Goal: Information Seeking & Learning: Learn about a topic

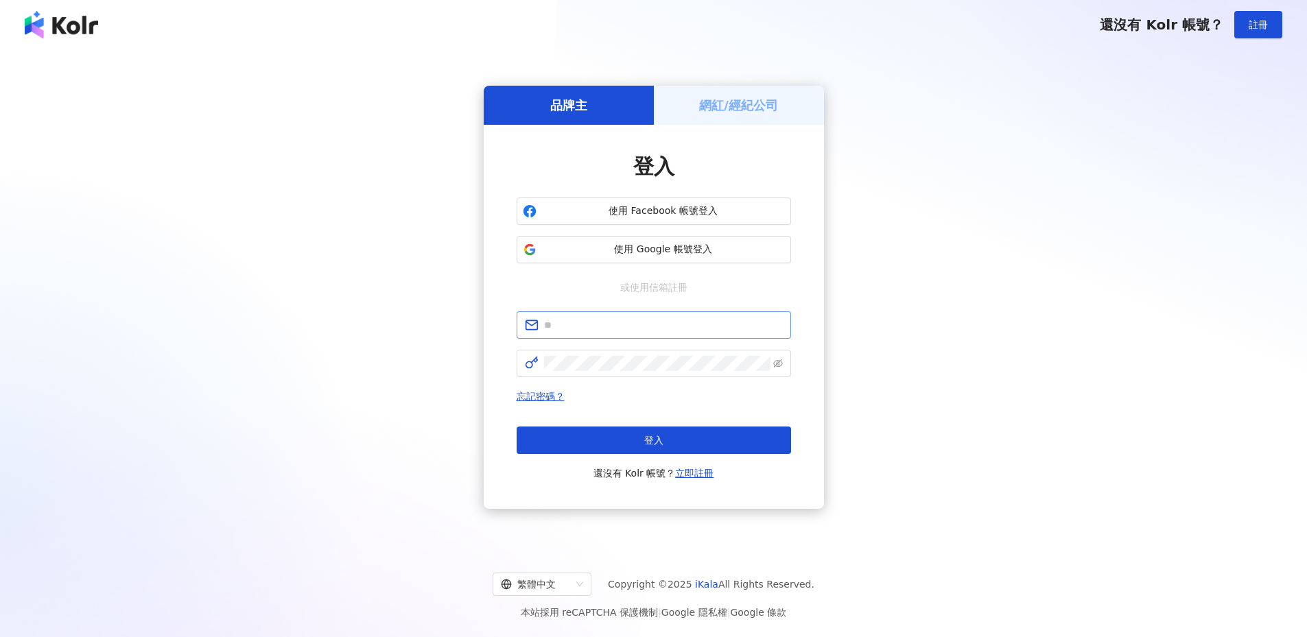
type input "**********"
click button "登入" at bounding box center [653, 440] width 274 height 27
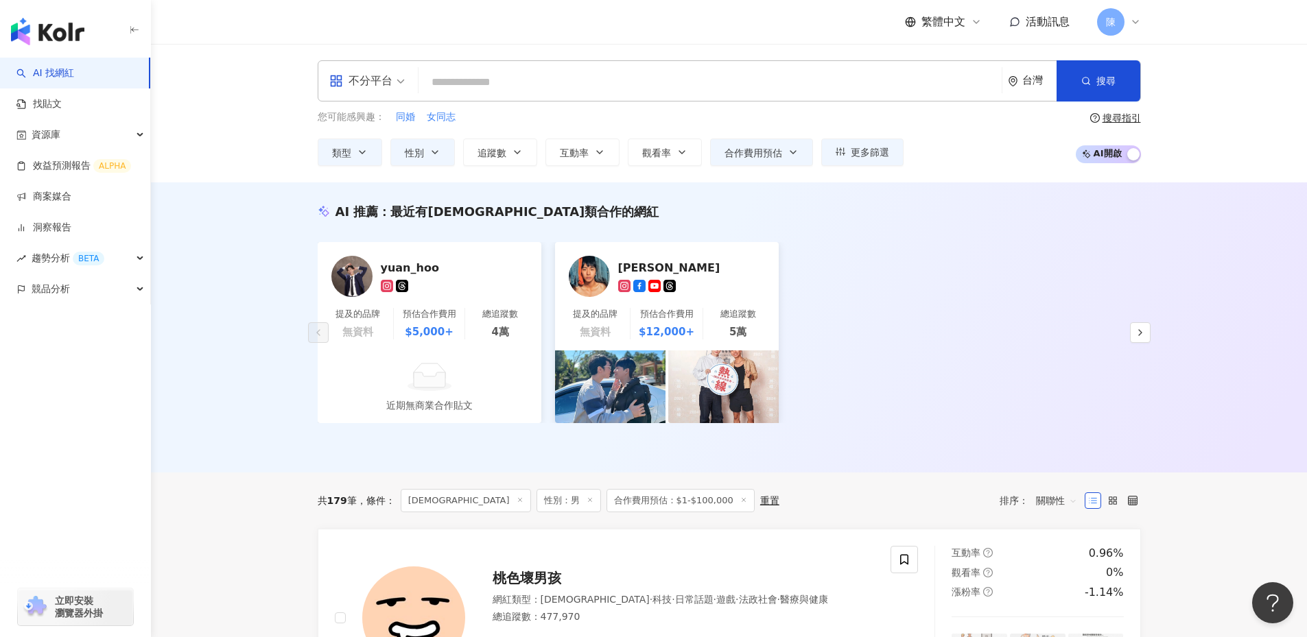
click at [1207, 107] on div "不分平台 台灣 搜尋 您可能感興趣： 同婚 女同志 類型 性別 追蹤數 互動率 觀看率 合作費用預估 更多篩選 搜尋指引 AI 開啟 AI 關閉" at bounding box center [729, 113] width 1156 height 139
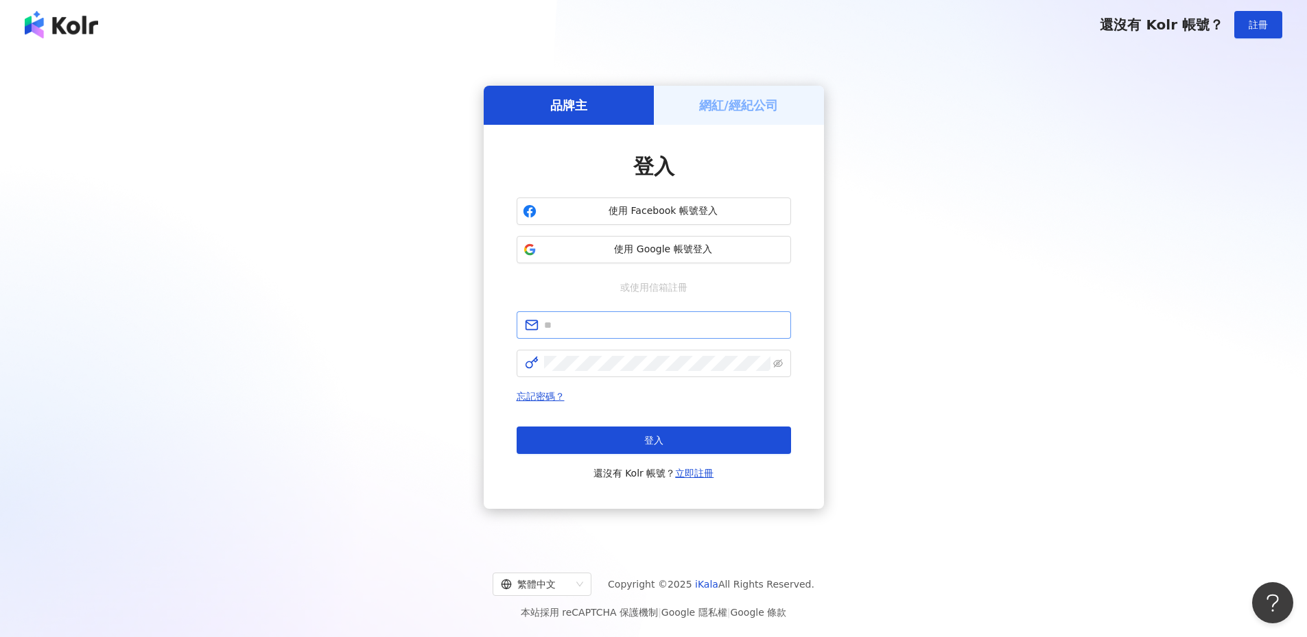
click at [604, 317] on span at bounding box center [653, 324] width 274 height 27
click at [597, 316] on span at bounding box center [653, 324] width 274 height 27
click at [586, 323] on input "text" at bounding box center [663, 325] width 239 height 15
type input "**********"
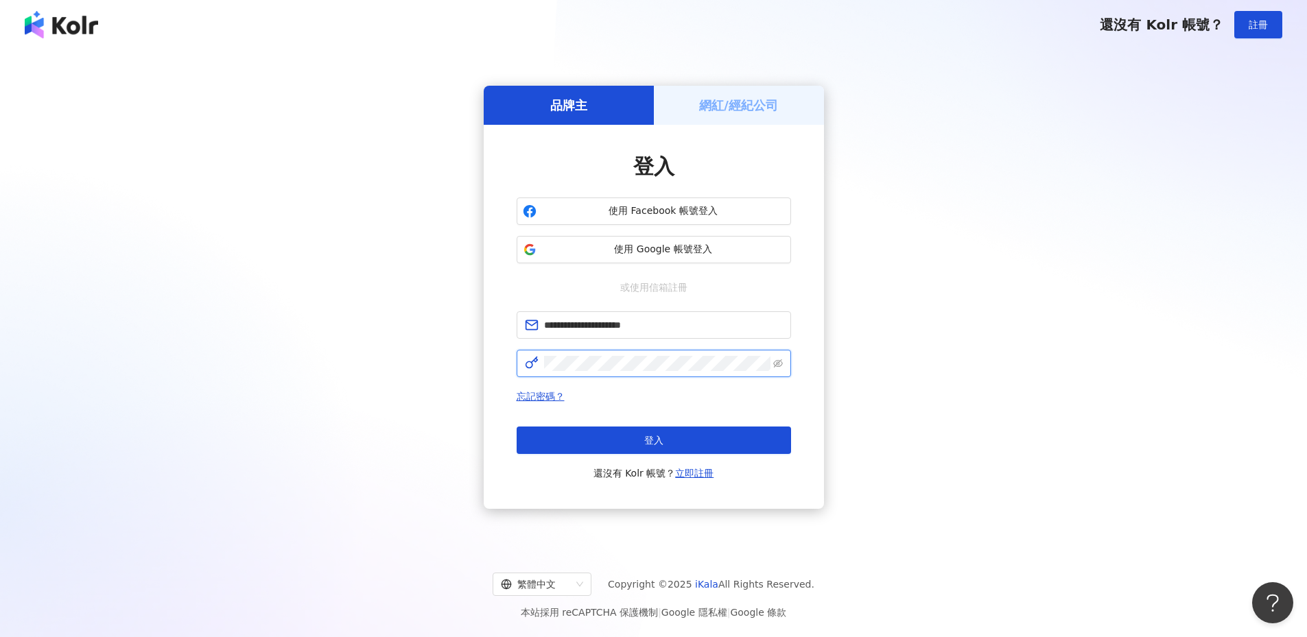
click button "登入" at bounding box center [653, 440] width 274 height 27
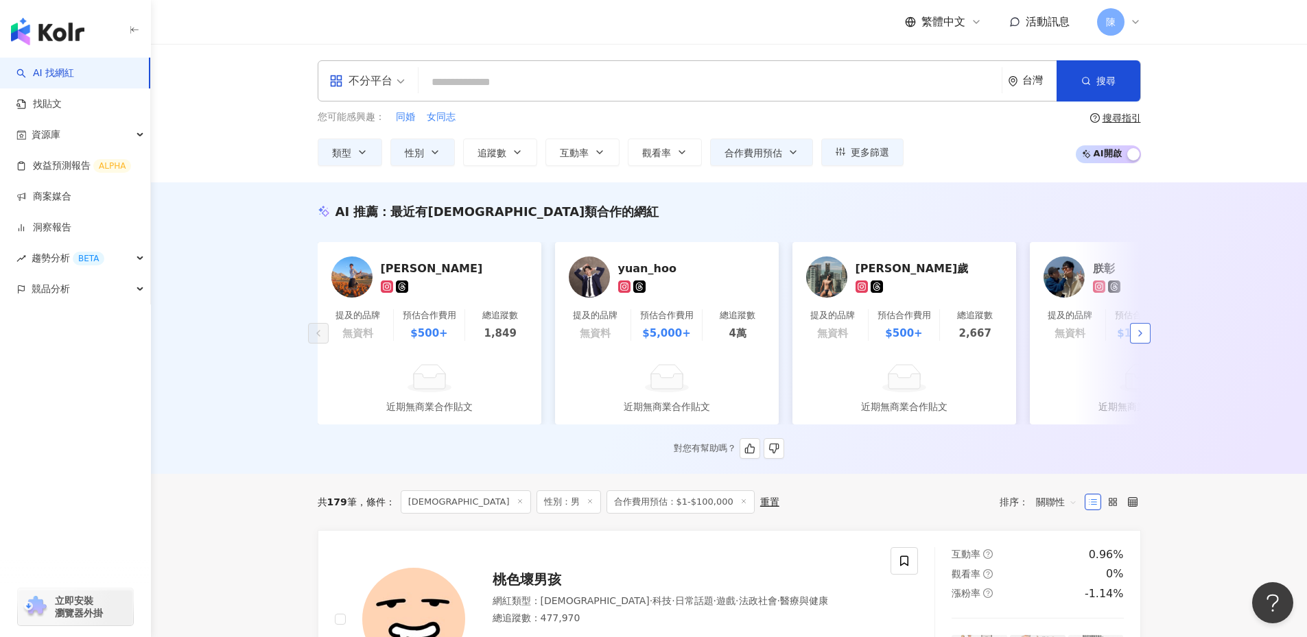
click at [1139, 339] on icon "button" at bounding box center [1139, 333] width 11 height 11
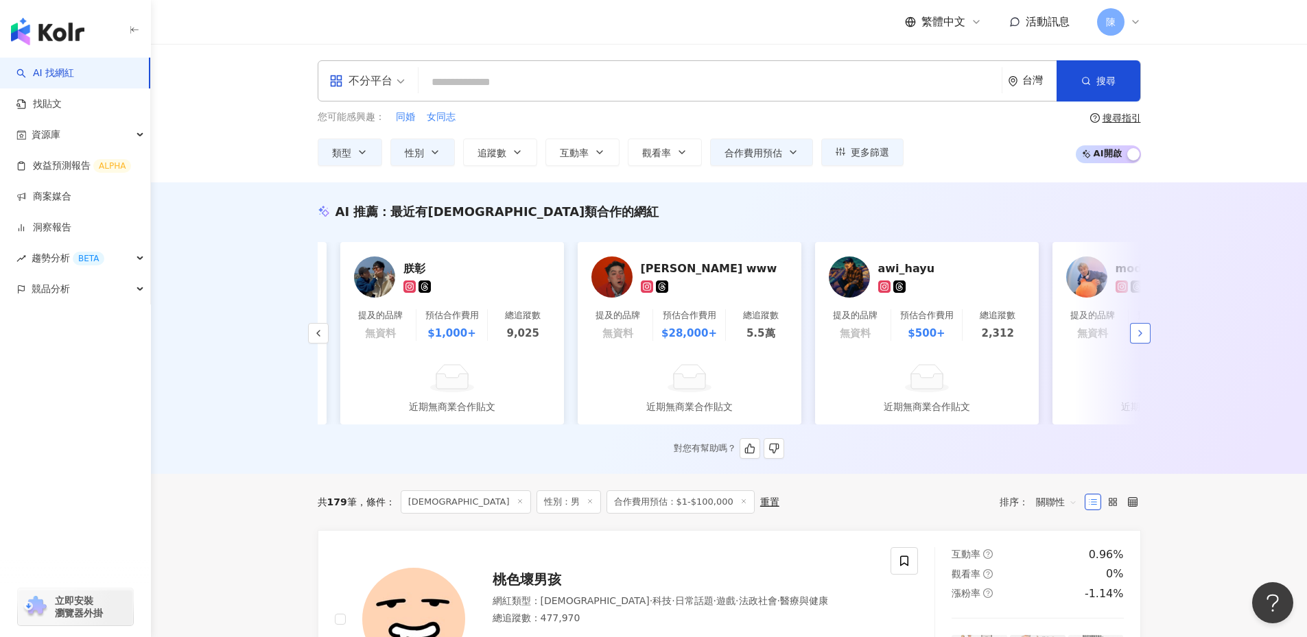
scroll to position [0, 712]
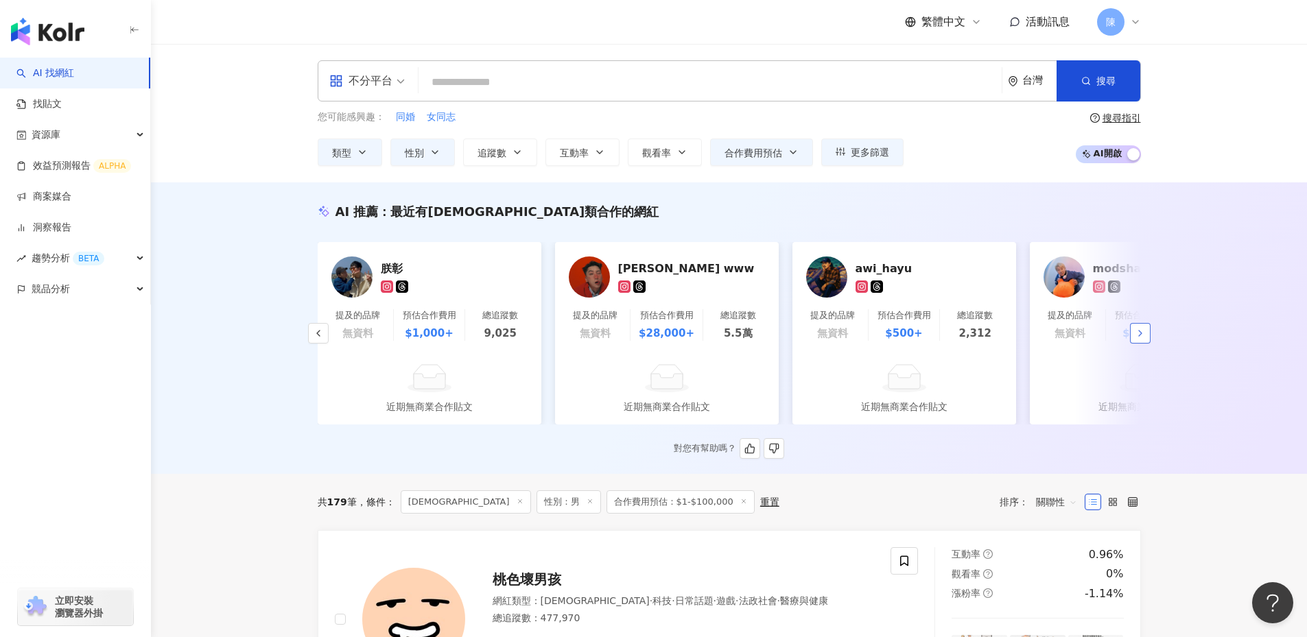
click at [1148, 344] on button "button" at bounding box center [1140, 333] width 21 height 21
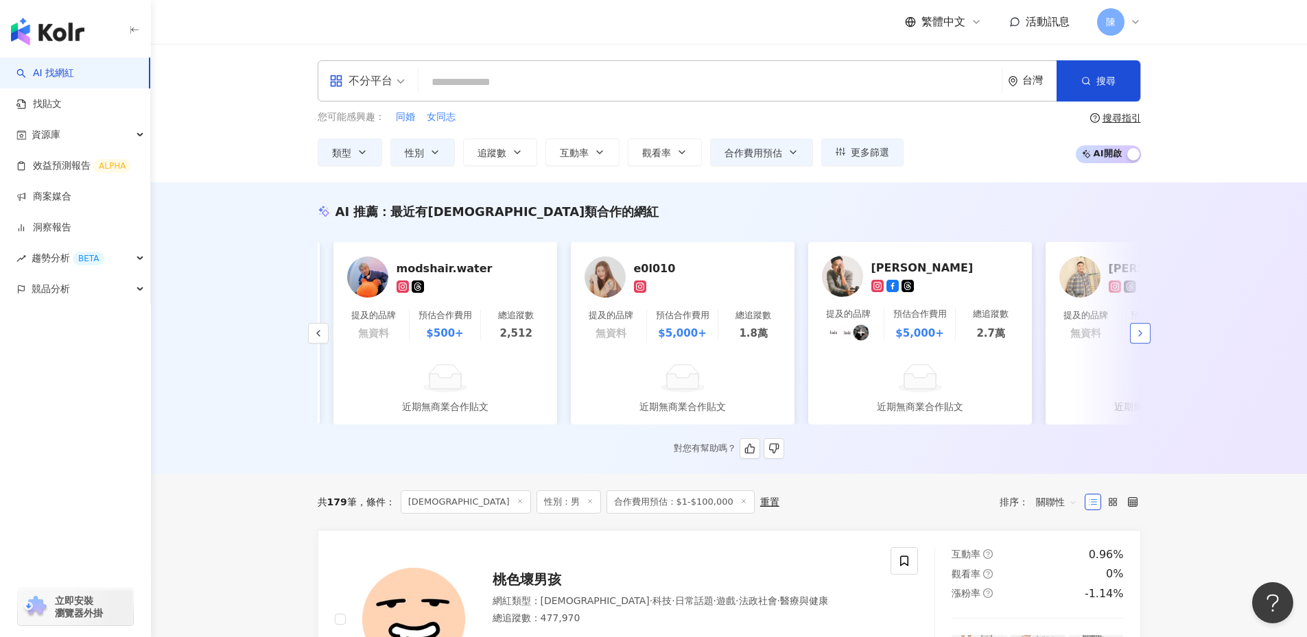
scroll to position [0, 1424]
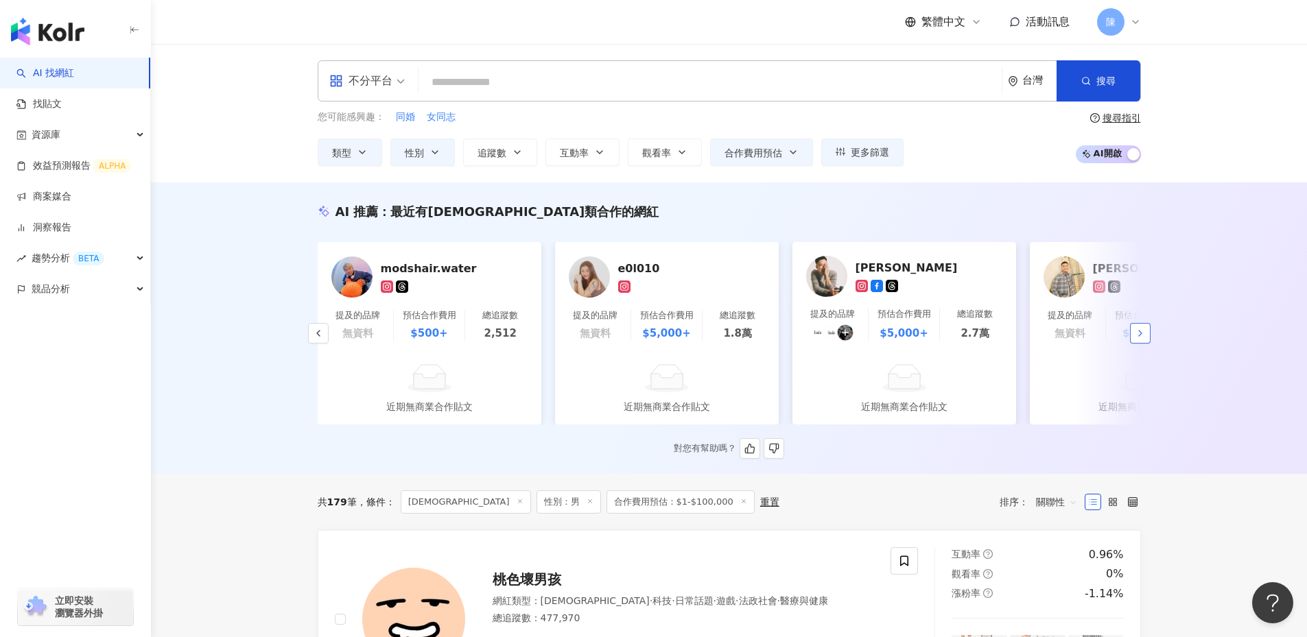
click at [1147, 344] on button "button" at bounding box center [1140, 333] width 21 height 21
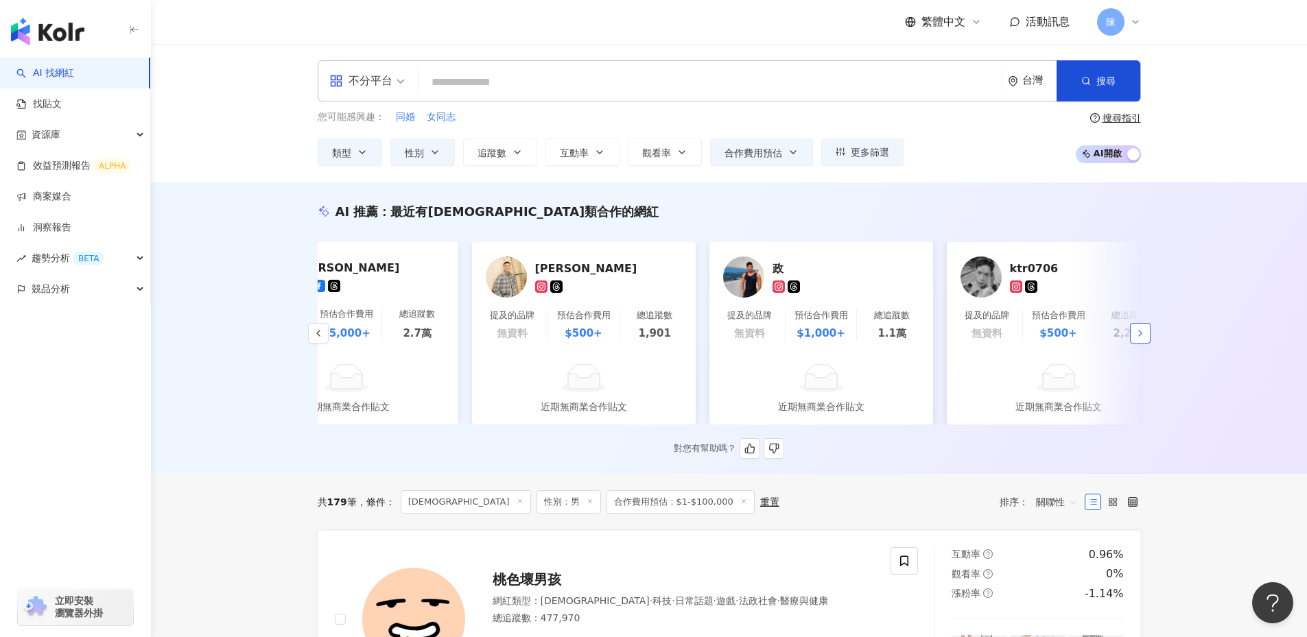
scroll to position [0, 2052]
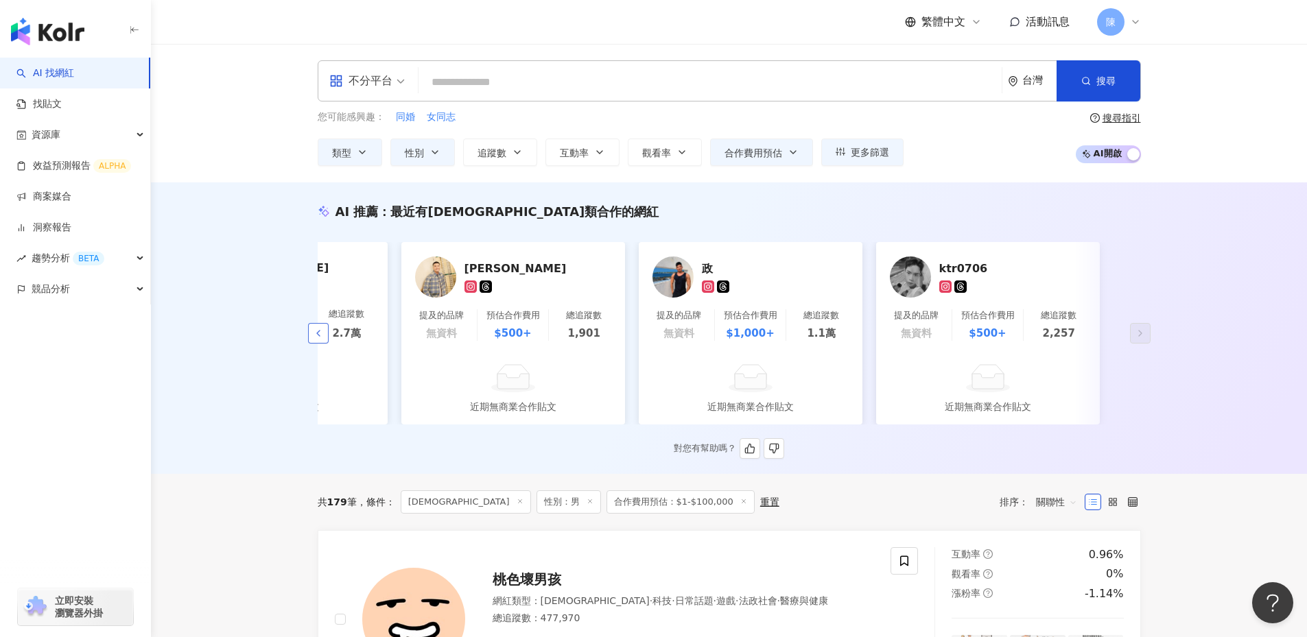
click at [311, 338] on button "button" at bounding box center [318, 333] width 21 height 21
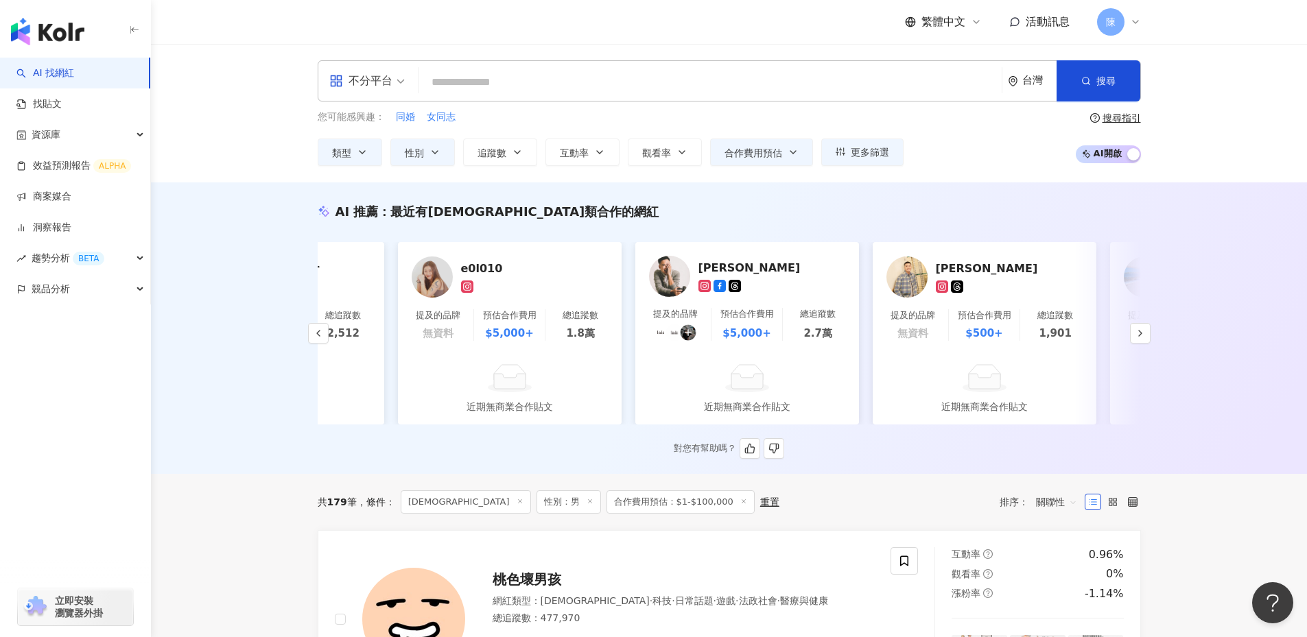
scroll to position [0, 1340]
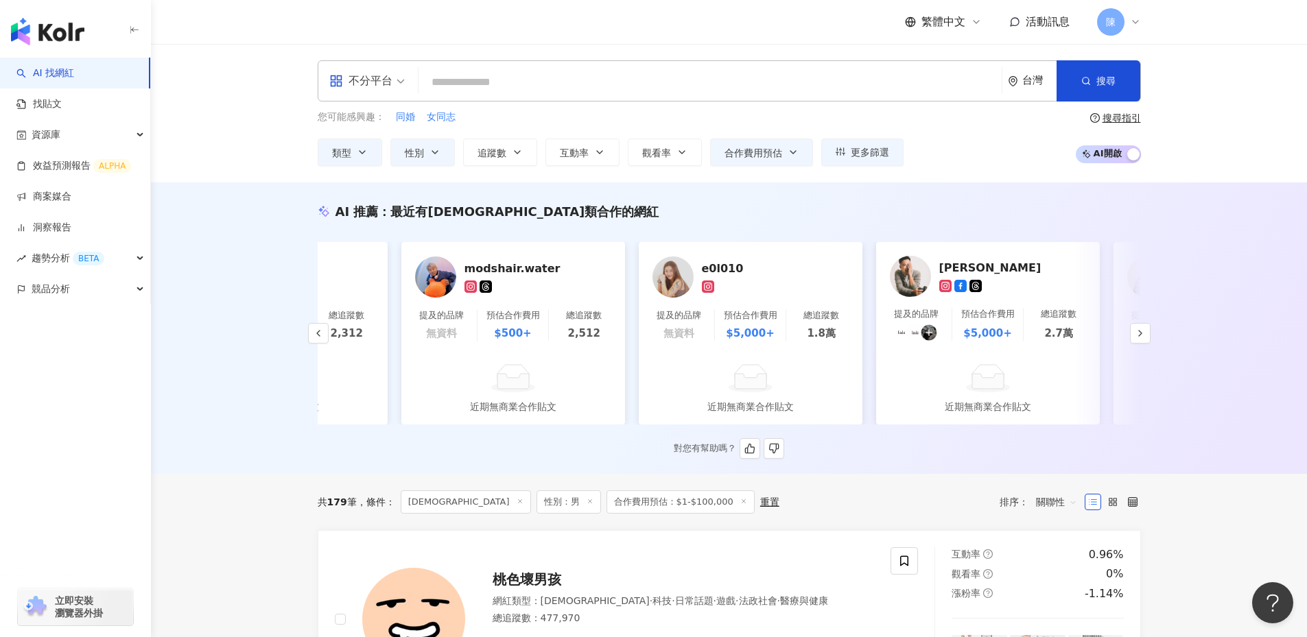
click at [1156, 336] on div "AI 推薦 ： 最近有LGBT類合作的網紅 施邴薰 提及的品牌 無資料 預估合作費用 $500+ 總追蹤數 1,849 近期無商業合作貼文 yuan_hoo …" at bounding box center [729, 331] width 878 height 256
click at [1147, 336] on button "button" at bounding box center [1140, 333] width 21 height 21
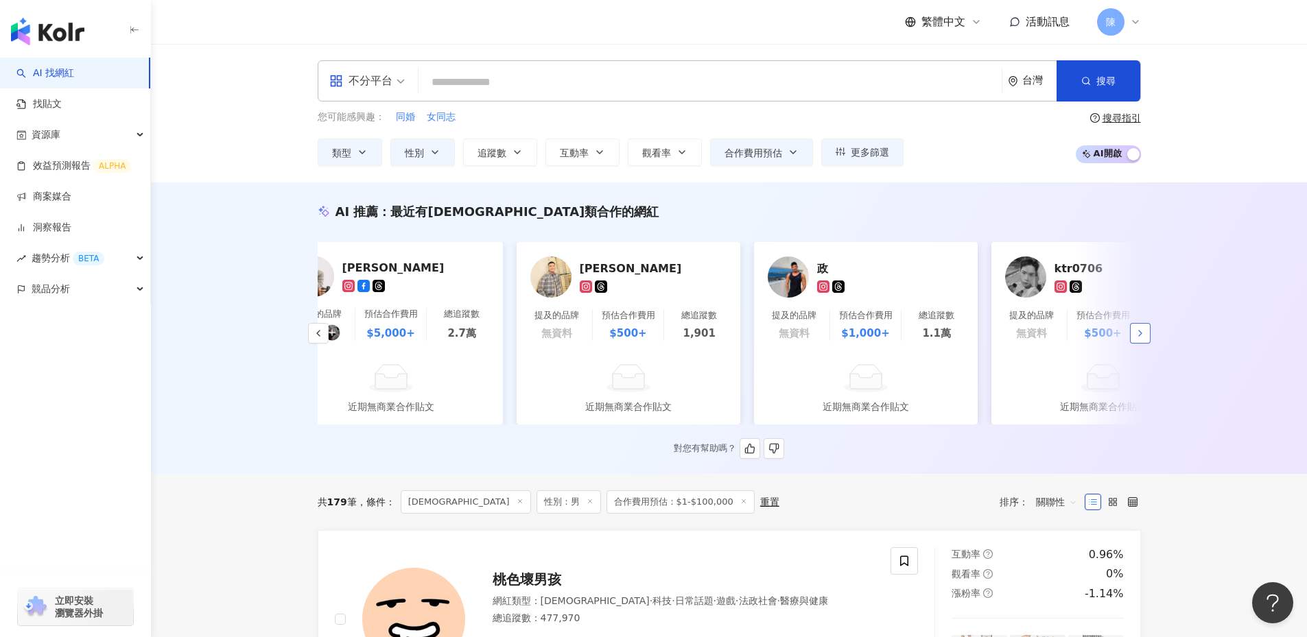
scroll to position [0, 2052]
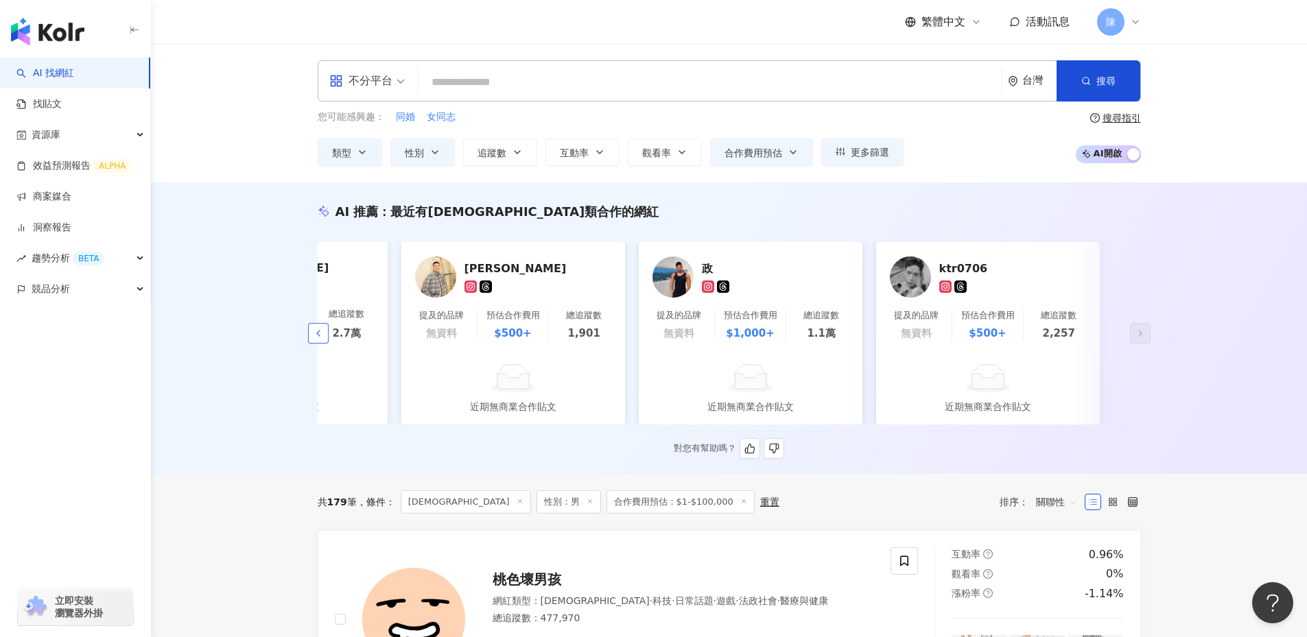
click at [325, 342] on button "button" at bounding box center [318, 333] width 21 height 21
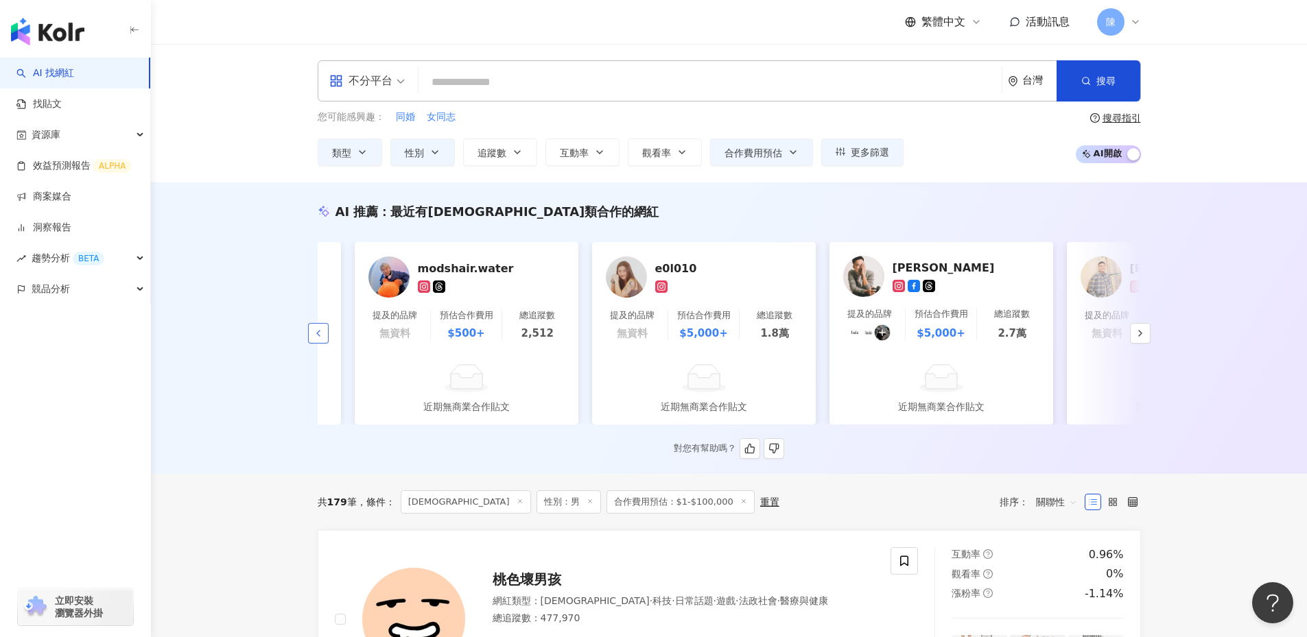
click at [325, 342] on button "button" at bounding box center [318, 333] width 21 height 21
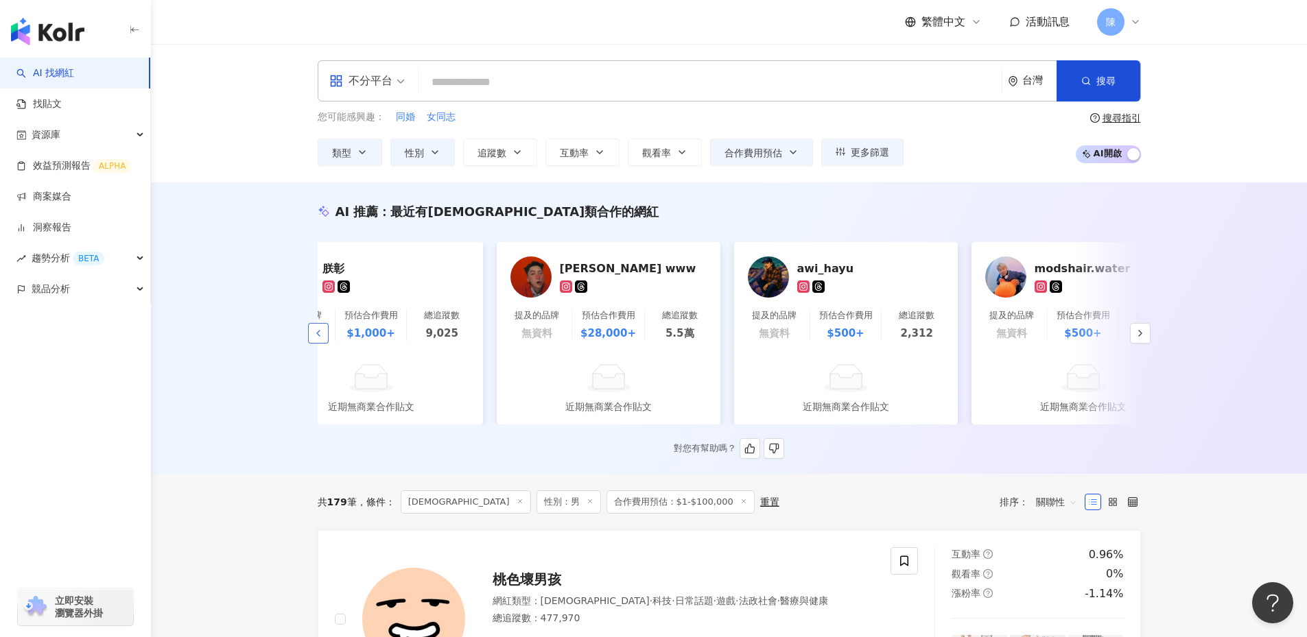
scroll to position [0, 675]
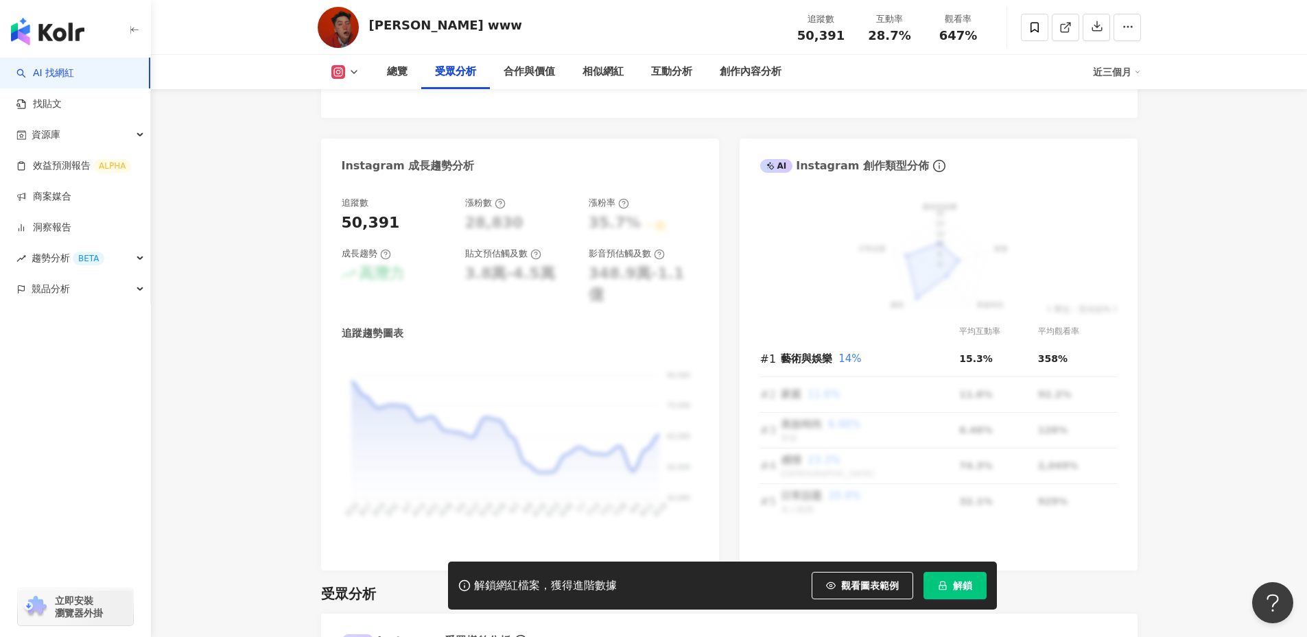
scroll to position [1235, 0]
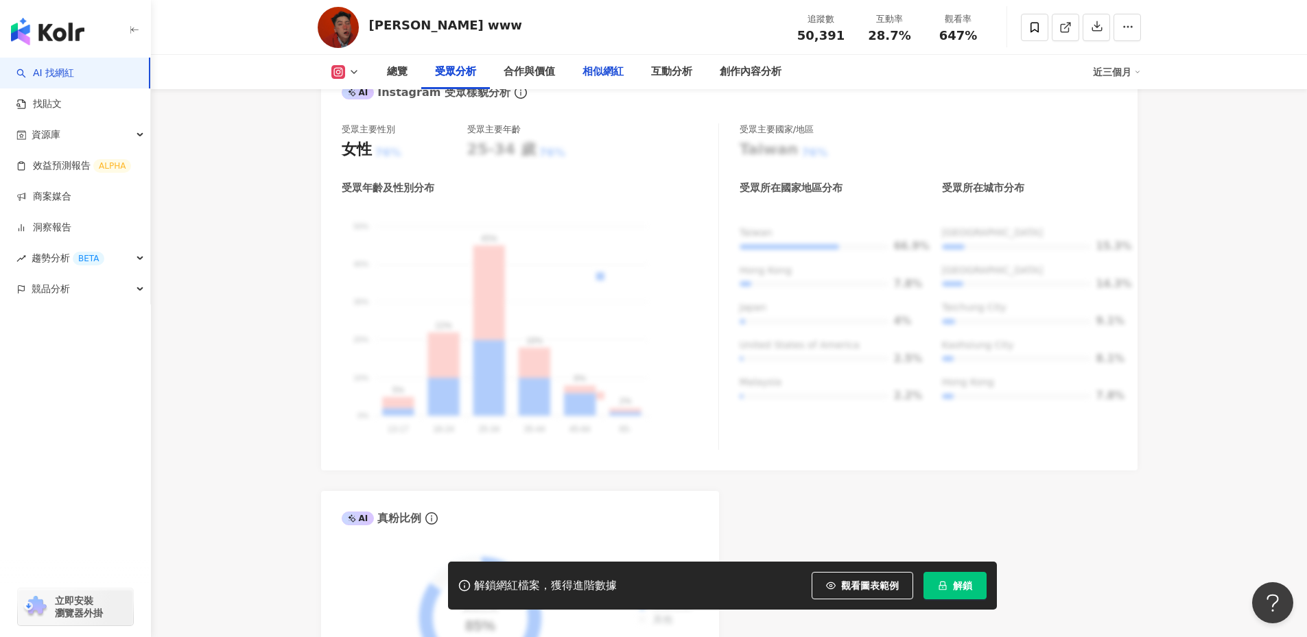
click at [594, 79] on div "相似網紅" at bounding box center [602, 72] width 41 height 16
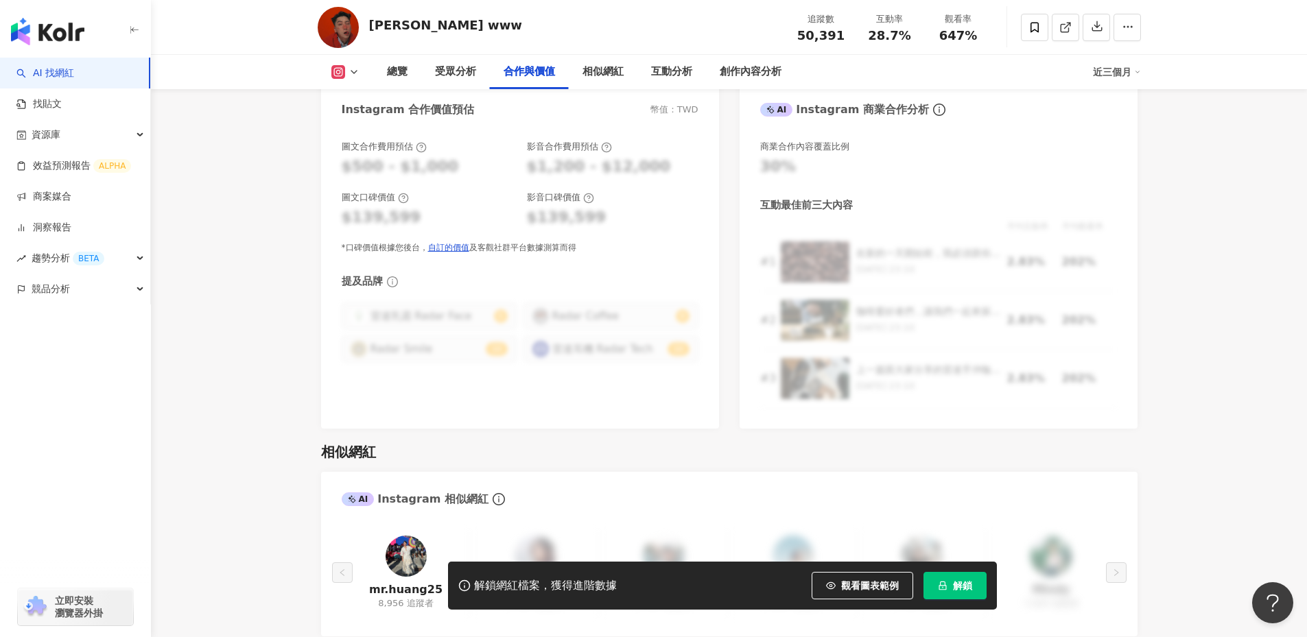
scroll to position [1948, 0]
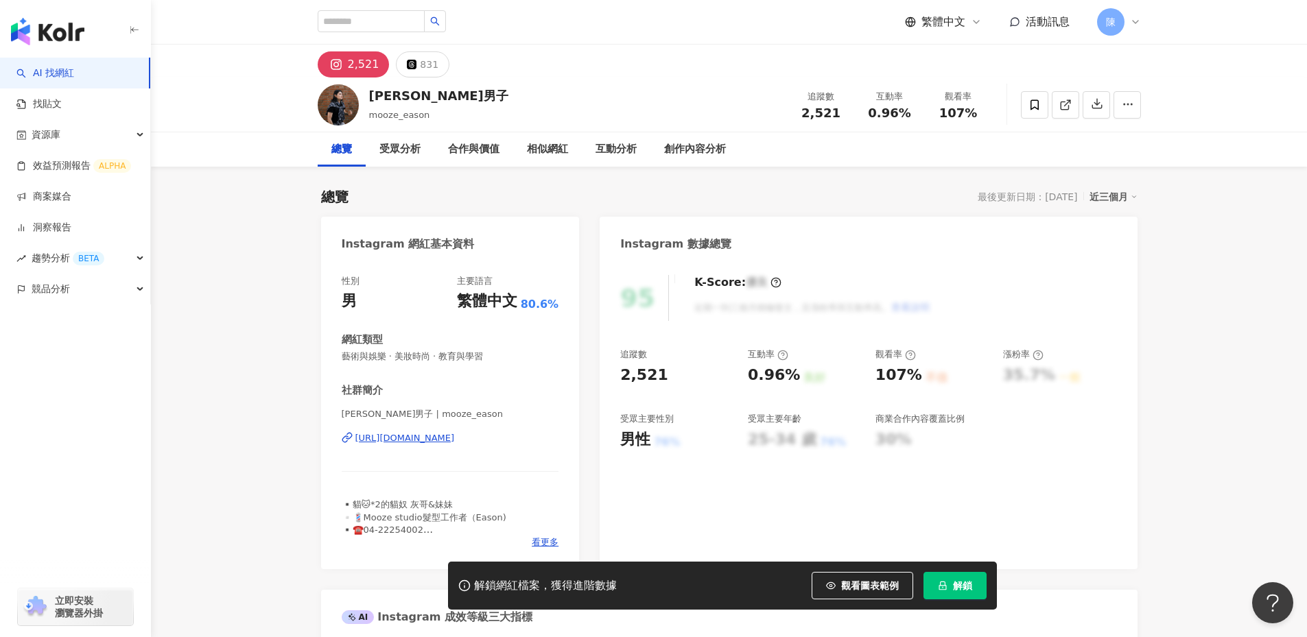
click at [444, 440] on div "[URL][DOMAIN_NAME]" at bounding box center [404, 438] width 99 height 12
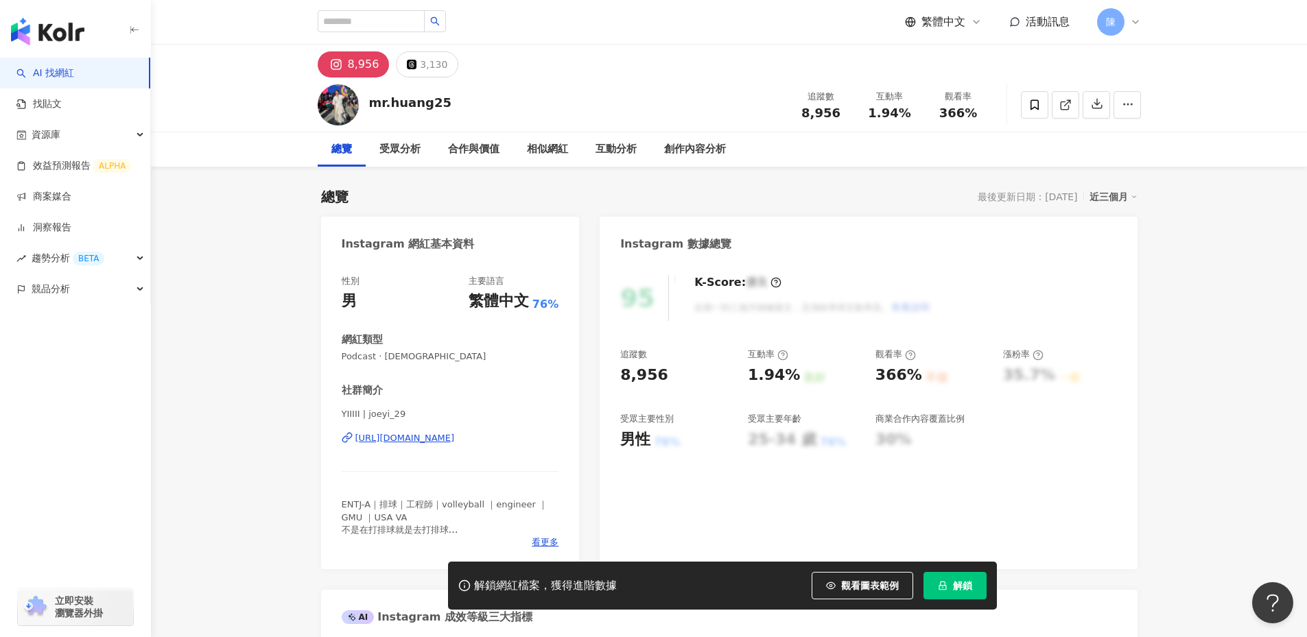
click at [455, 437] on div "https://www.instagram.com/joeyi_29/" at bounding box center [404, 438] width 99 height 12
